Goal: Find specific page/section: Find specific page/section

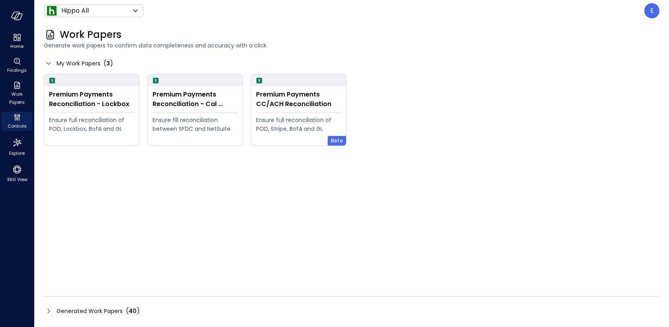
click at [69, 309] on span "Generated Work Papers" at bounding box center [90, 310] width 66 height 9
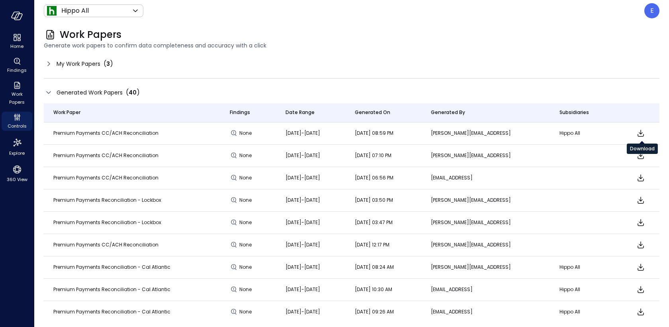
click at [643, 131] on icon "Download" at bounding box center [641, 133] width 10 height 10
